Goal: Task Accomplishment & Management: Complete application form

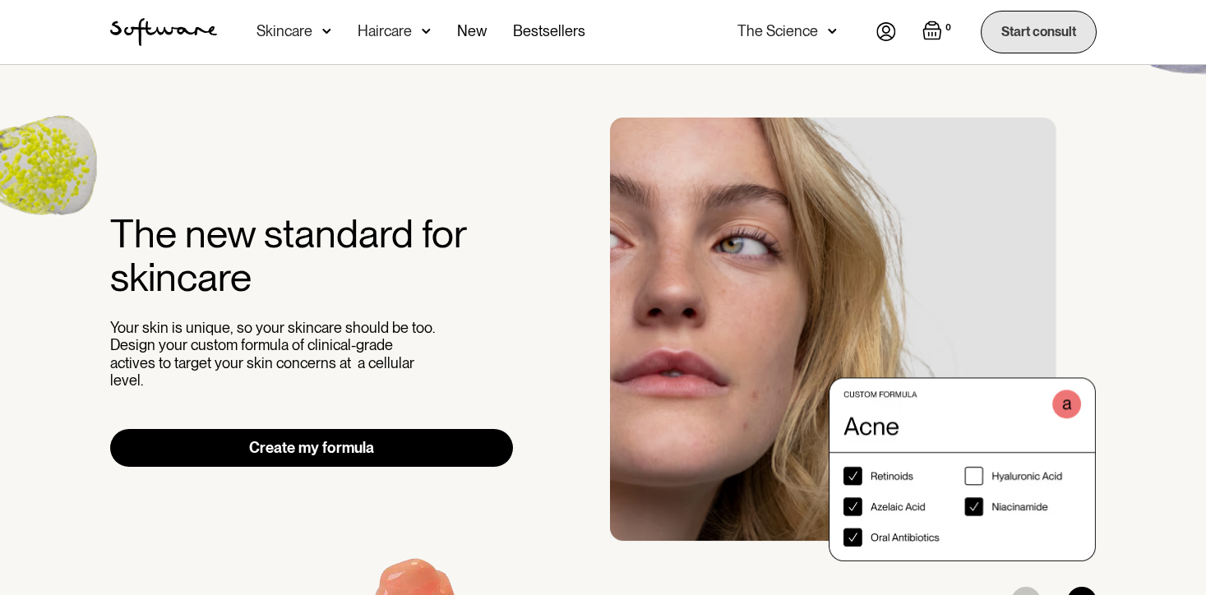
click at [1007, 39] on link "Start consult" at bounding box center [1039, 32] width 116 height 42
